Goal: Task Accomplishment & Management: Use online tool/utility

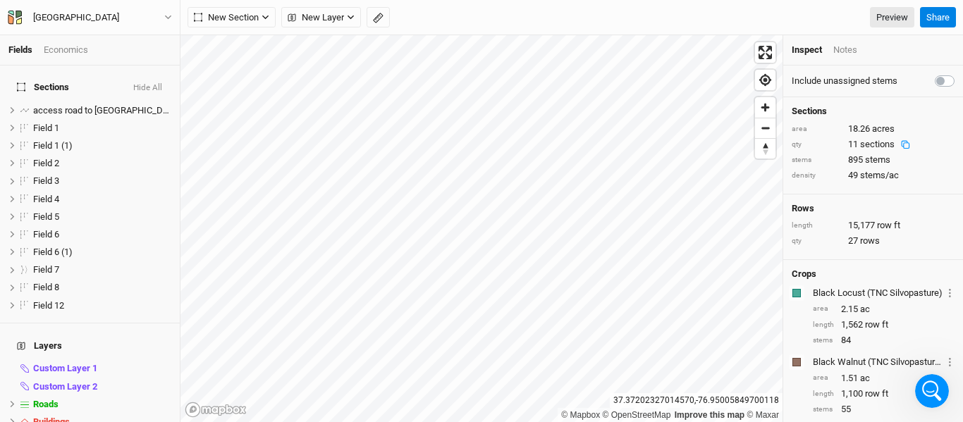
scroll to position [2, 0]
click at [168, 12] on button "[GEOGRAPHIC_DATA]" at bounding box center [90, 18] width 166 height 16
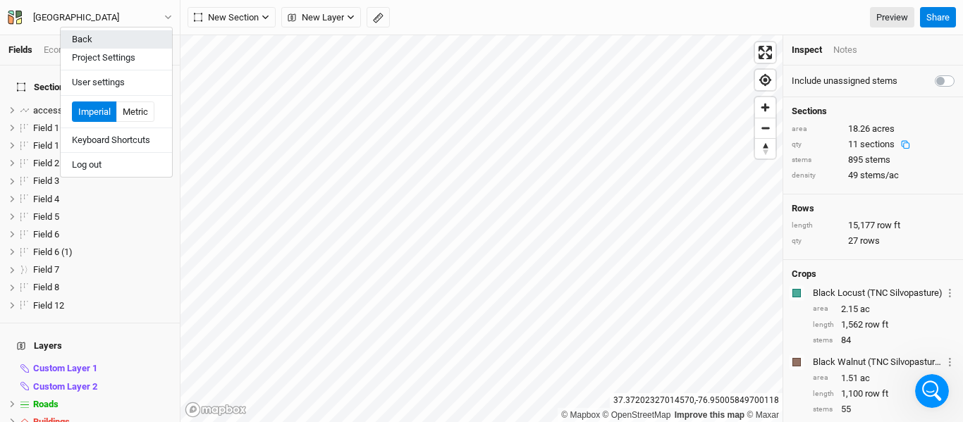
click at [110, 39] on button "Back" at bounding box center [116, 39] width 111 height 18
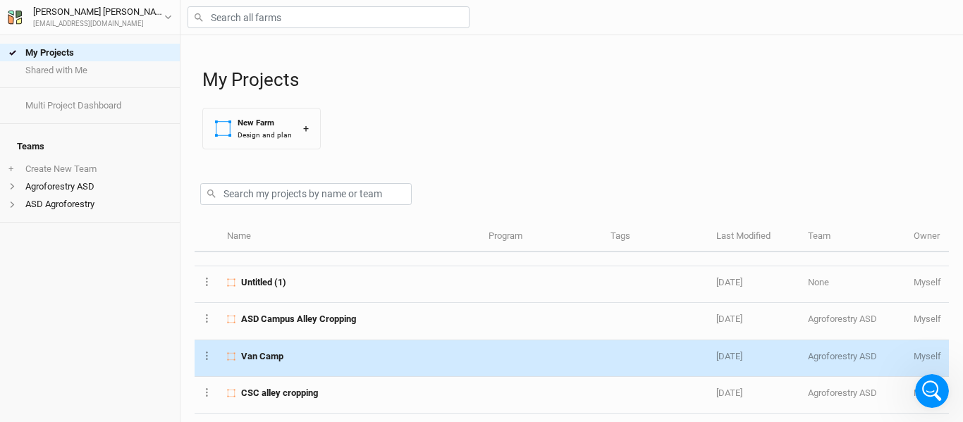
scroll to position [188, 0]
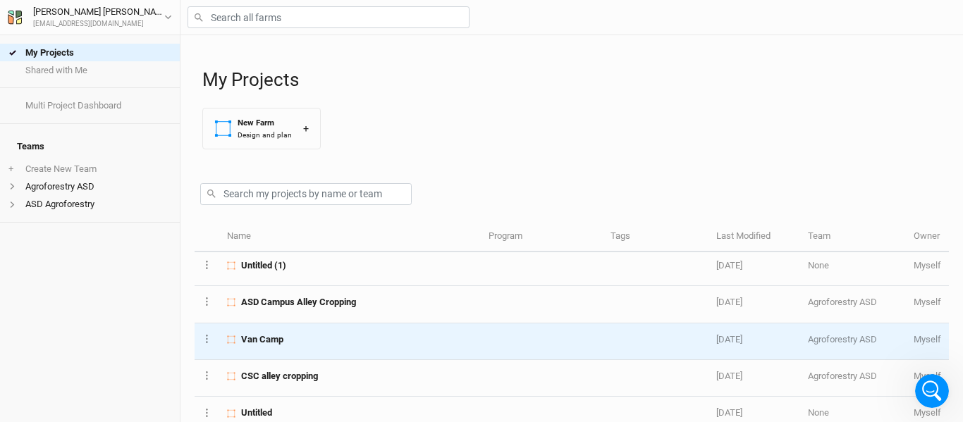
click at [269, 348] on td "Van Camp" at bounding box center [350, 342] width 262 height 37
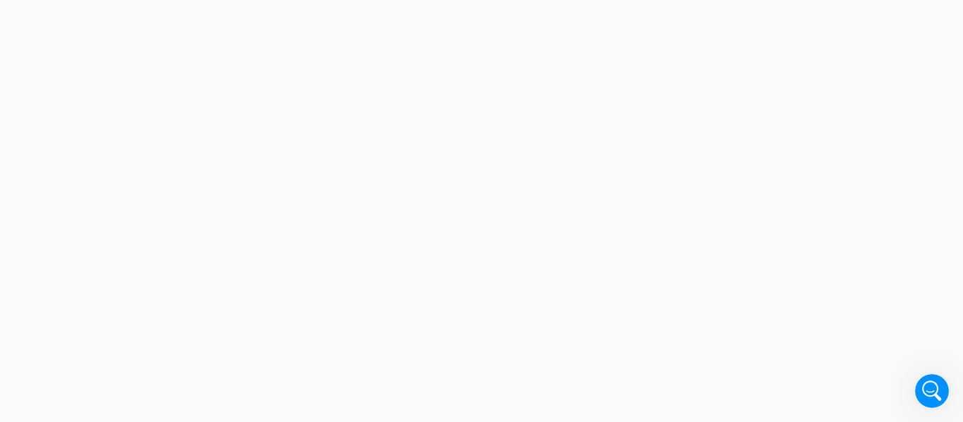
click at [269, 348] on div "Project Design Sections area 0 acres qty 0 sections stems 0 stems density 0 ste…" at bounding box center [481, 211] width 963 height 422
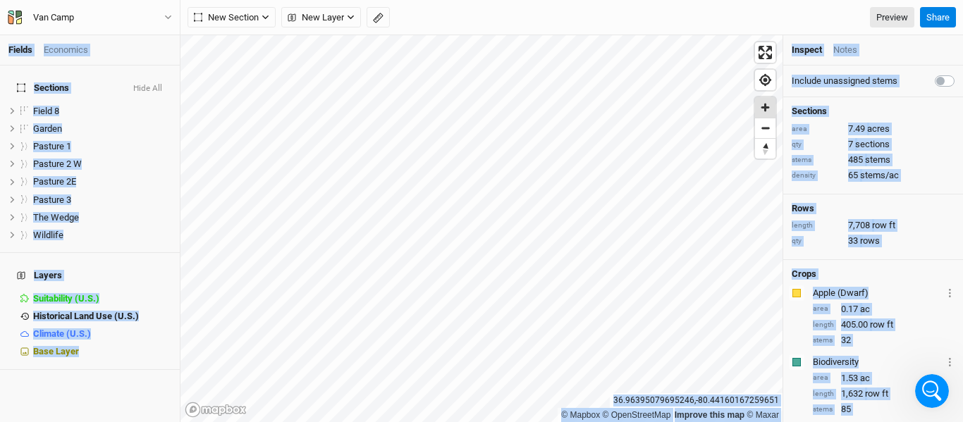
click at [763, 114] on span "Zoom in" at bounding box center [765, 107] width 20 height 20
click at [762, 131] on span "Zoom out" at bounding box center [765, 128] width 20 height 20
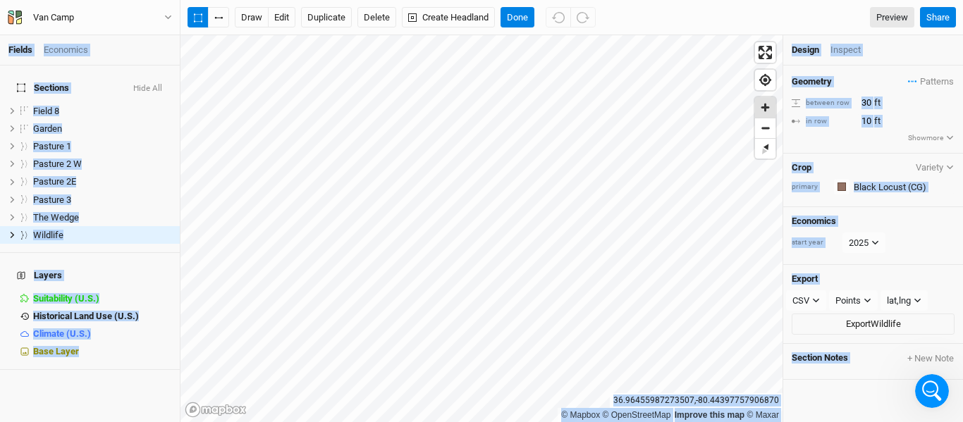
click at [762, 113] on span "Zoom in" at bounding box center [765, 107] width 20 height 20
click at [759, 134] on span "Zoom out" at bounding box center [765, 128] width 20 height 20
click at [765, 114] on span "Zoom in" at bounding box center [765, 107] width 20 height 20
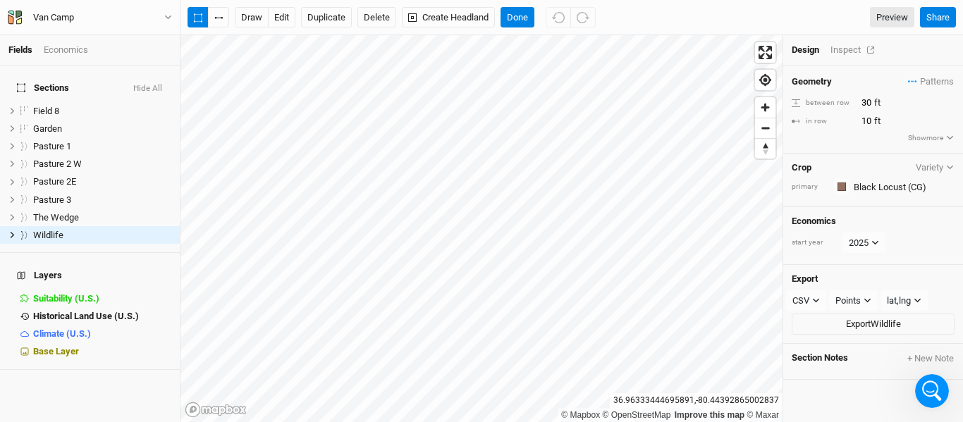
click at [843, 52] on div "Inspect" at bounding box center [855, 50] width 50 height 13
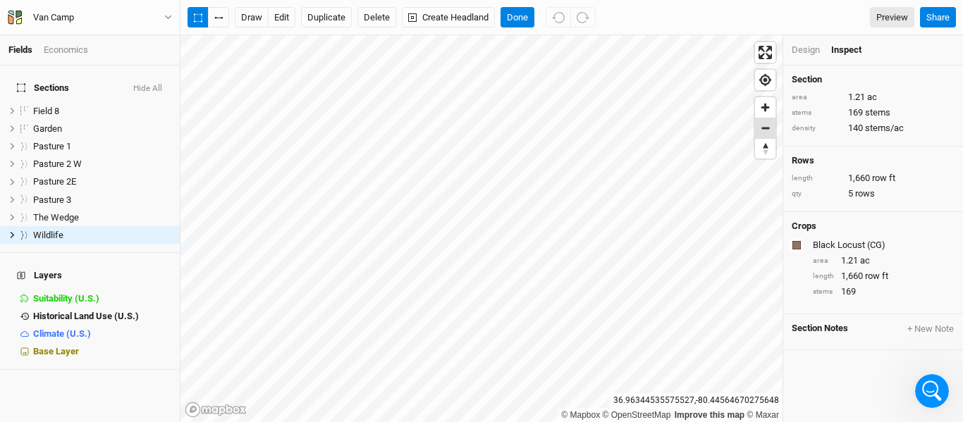
click at [769, 133] on span "Zoom out" at bounding box center [765, 128] width 20 height 20
click at [770, 130] on span "Zoom out" at bounding box center [765, 128] width 20 height 20
click at [769, 116] on span "Zoom in" at bounding box center [765, 107] width 20 height 20
click at [758, 133] on span "Zoom out" at bounding box center [765, 128] width 20 height 20
click at [763, 116] on span "Zoom in" at bounding box center [765, 107] width 20 height 20
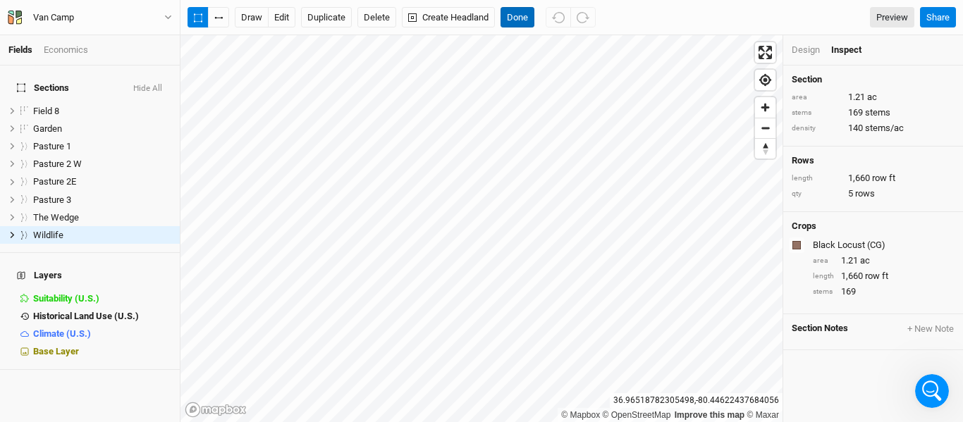
click at [524, 11] on button "Done" at bounding box center [517, 17] width 34 height 21
